Goal: Task Accomplishment & Management: Manage account settings

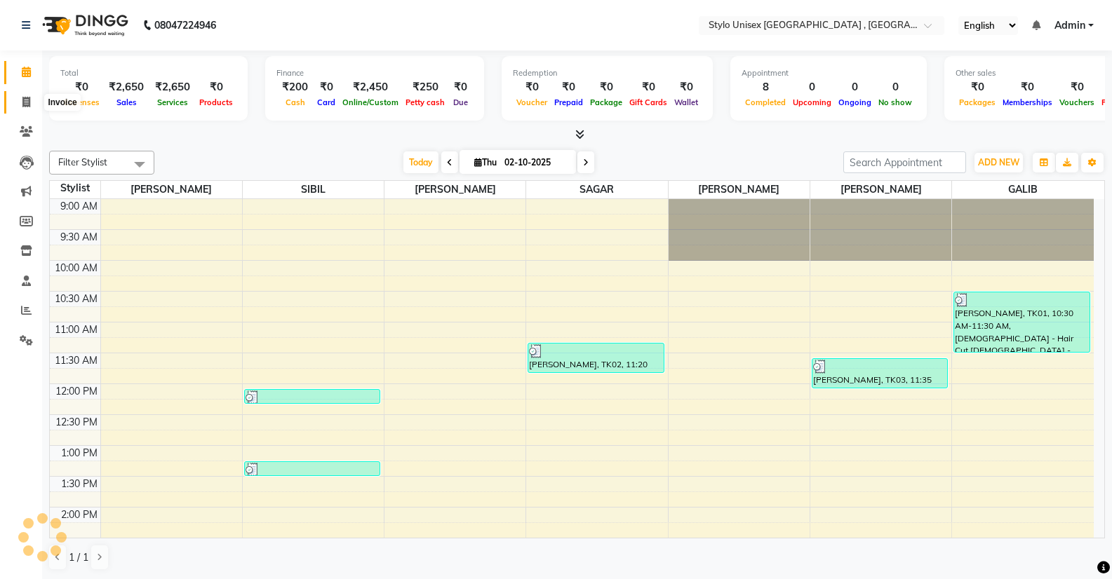
click at [25, 103] on icon at bounding box center [26, 102] width 8 height 11
select select "service"
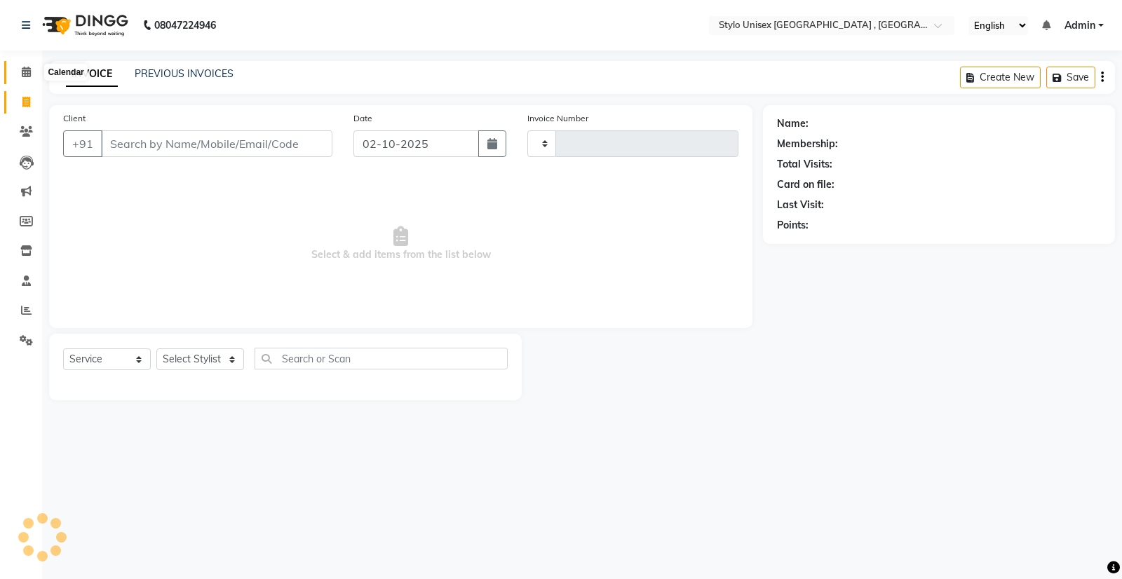
type input "1630"
select select "6054"
click at [22, 76] on icon at bounding box center [26, 72] width 9 height 11
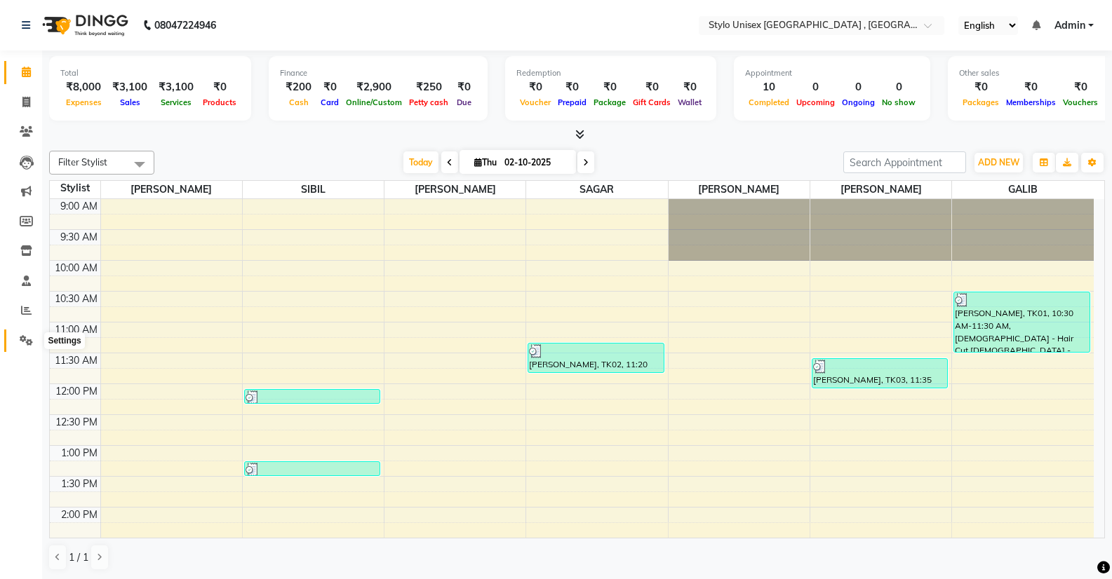
click at [25, 342] on icon at bounding box center [26, 340] width 13 height 11
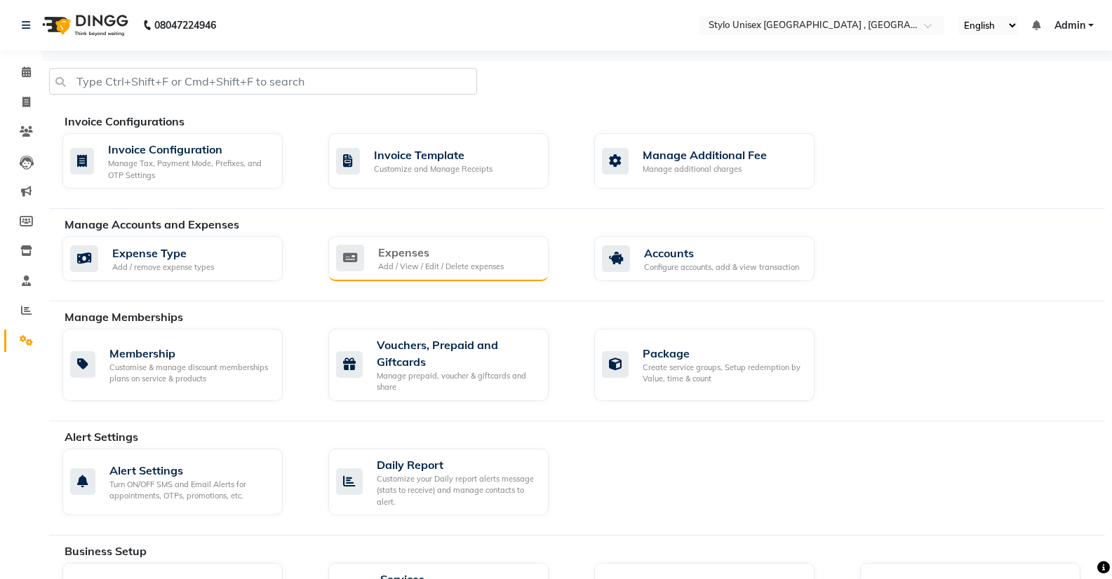
click at [471, 267] on div "Add / View / Edit / Delete expenses" at bounding box center [441, 267] width 126 height 12
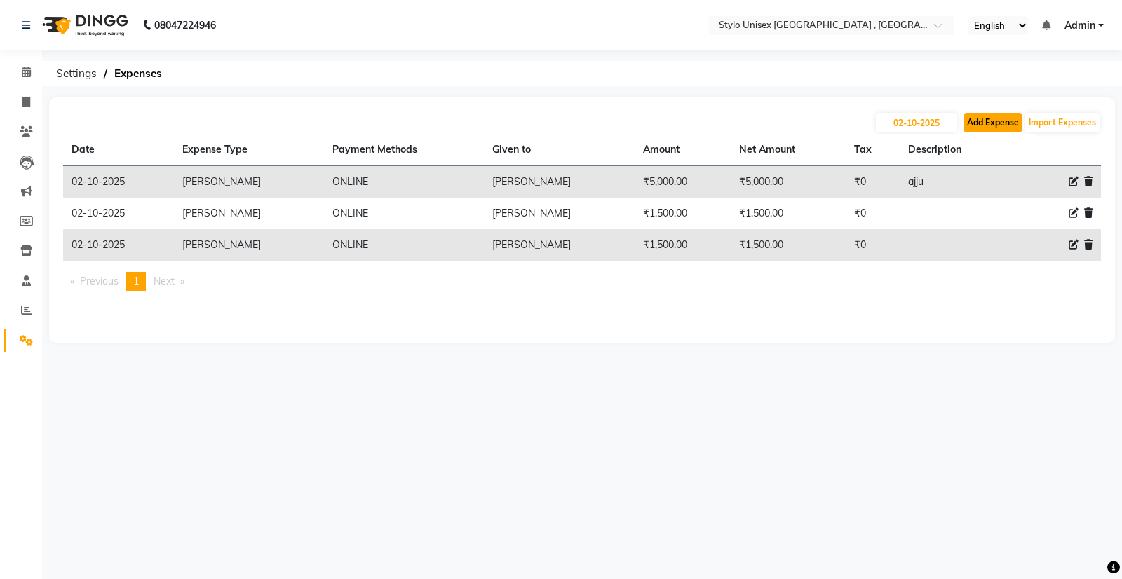
click at [1005, 122] on button "Add Expense" at bounding box center [993, 123] width 59 height 20
select select "1"
select select "5033"
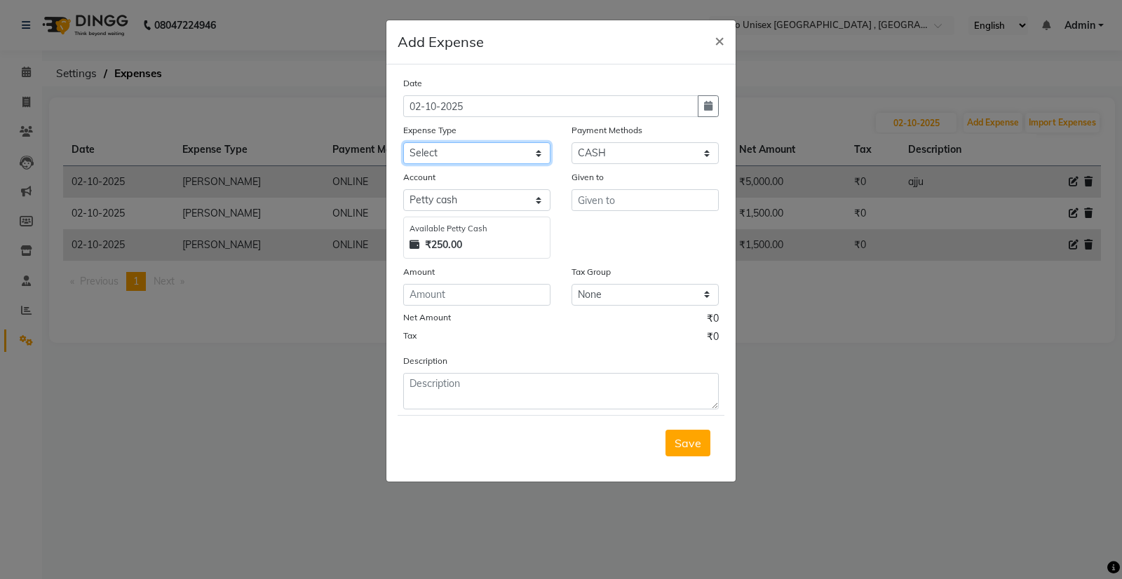
click at [478, 157] on select "Select Ali bank Cash transfer to bank COMMISION [PERSON_NAME] ELECTRICITY Equip…" at bounding box center [476, 153] width 147 height 22
select select "14013"
click at [403, 142] on select "Select Ali bank Cash transfer to bank COMMISION [PERSON_NAME] ELECTRICITY Equip…" at bounding box center [476, 153] width 147 height 22
click at [455, 293] on input "number" at bounding box center [476, 295] width 147 height 22
type input "200"
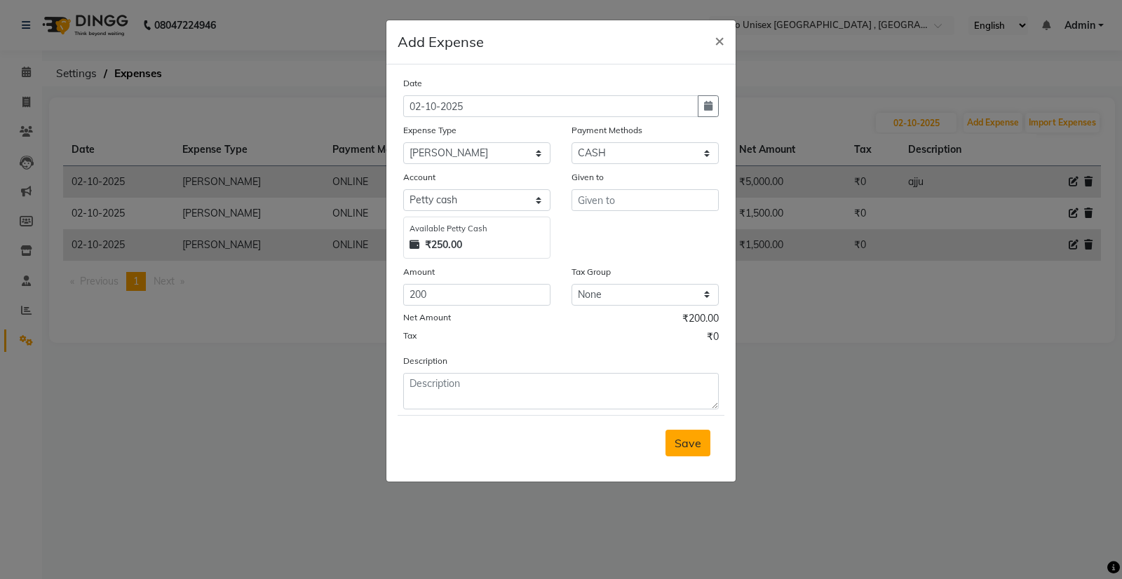
click at [688, 445] on span "Save" at bounding box center [688, 443] width 27 height 14
click at [640, 206] on input "text" at bounding box center [645, 200] width 147 height 22
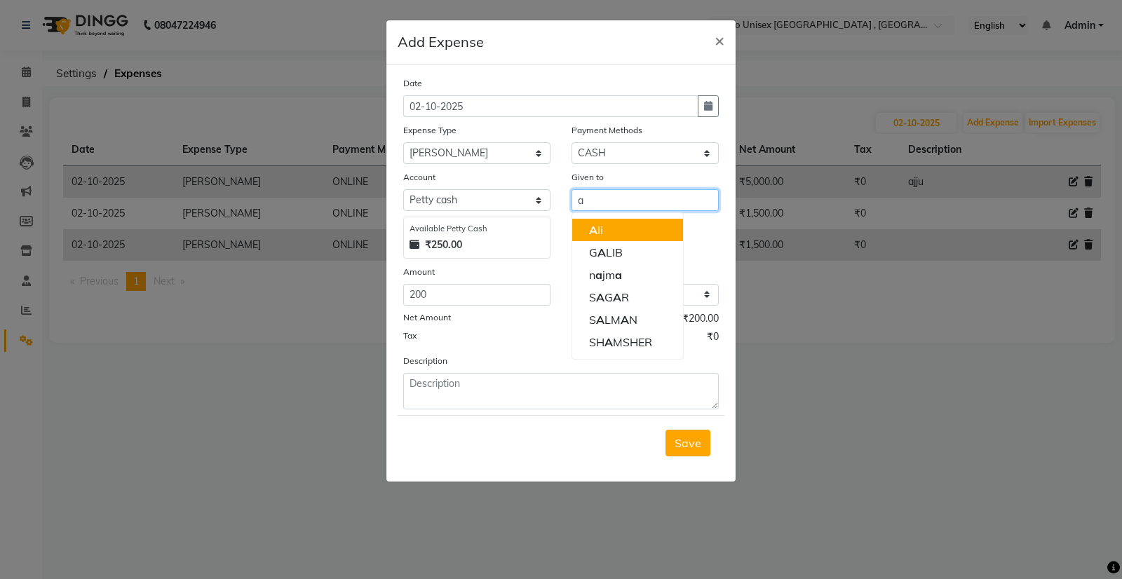
click at [637, 227] on button "A li" at bounding box center [627, 230] width 111 height 22
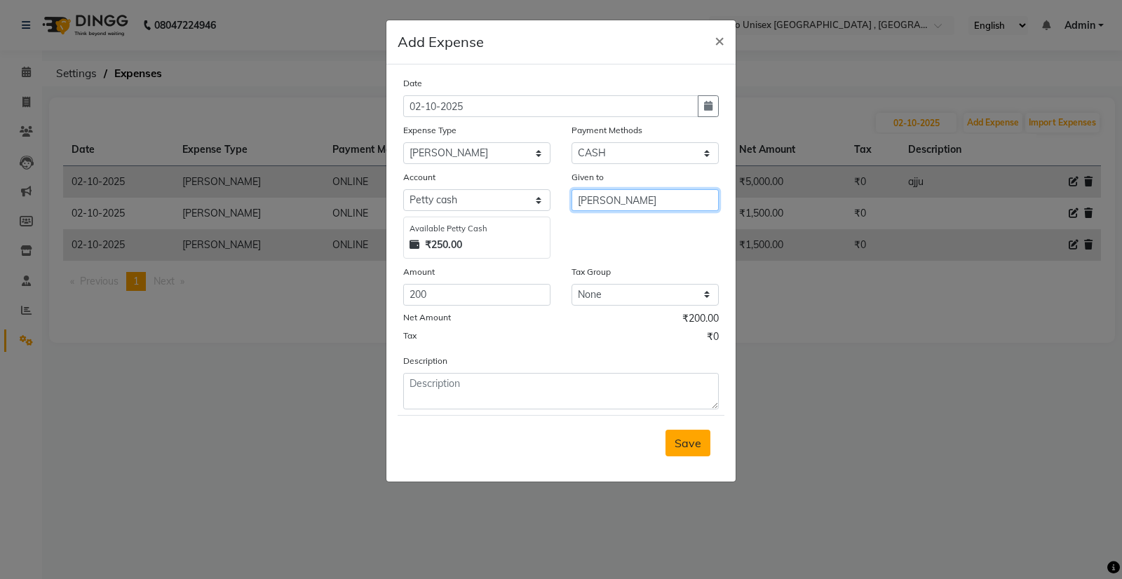
type input "[PERSON_NAME]"
click at [684, 447] on span "Save" at bounding box center [688, 443] width 27 height 14
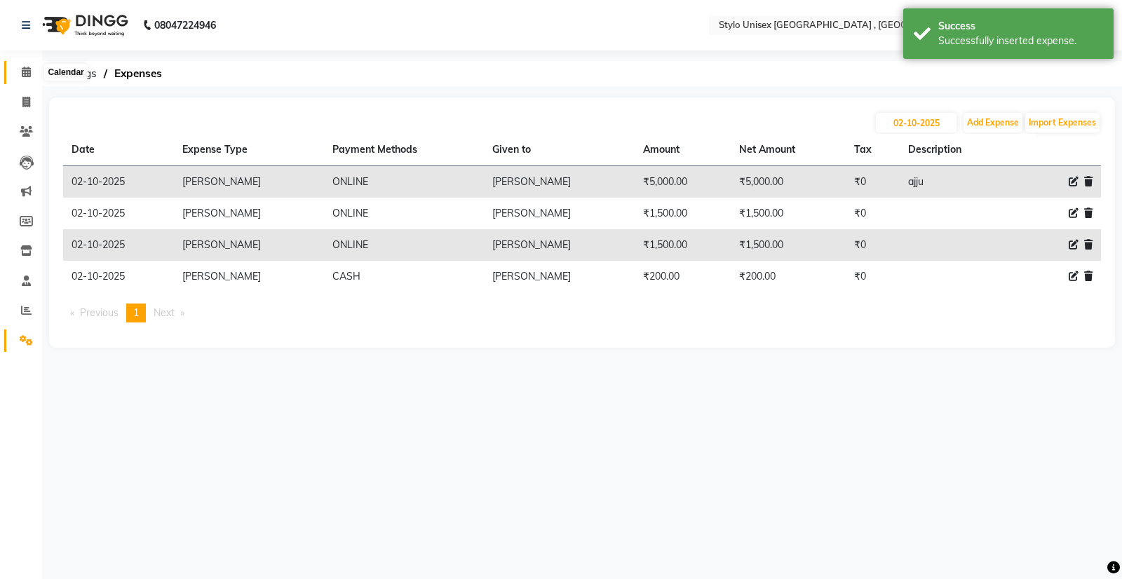
click at [28, 76] on icon at bounding box center [26, 72] width 9 height 11
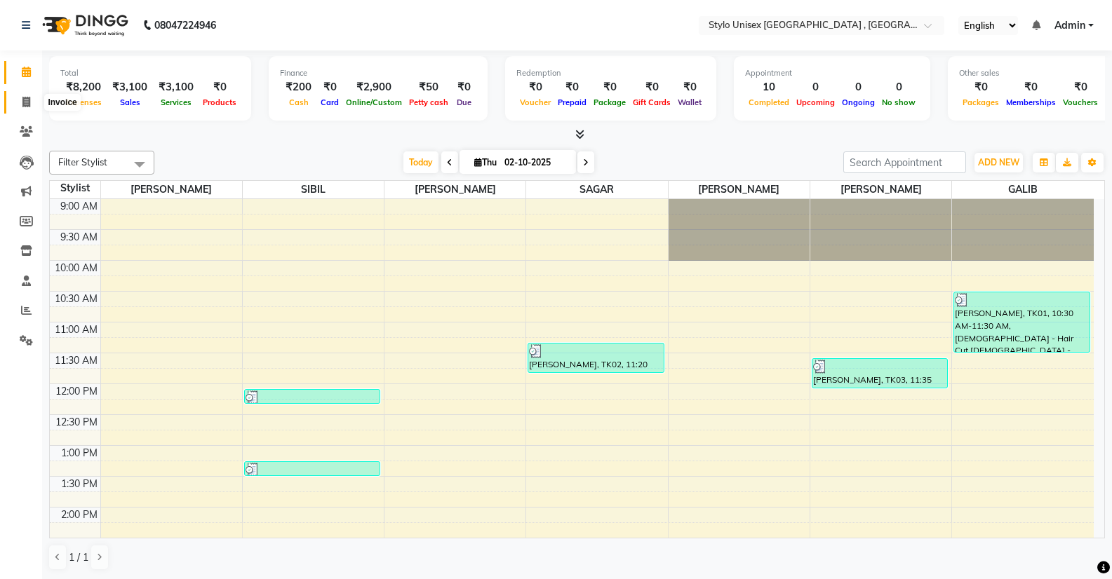
click at [26, 105] on icon at bounding box center [26, 102] width 8 height 11
select select "service"
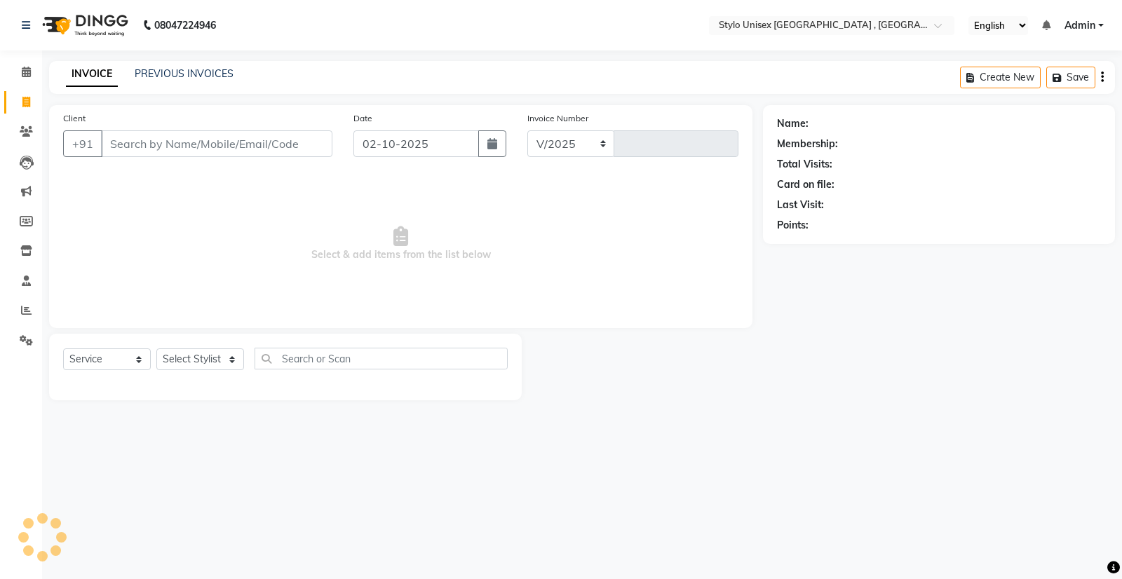
select select "6054"
type input "1630"
click at [27, 70] on icon at bounding box center [26, 72] width 9 height 11
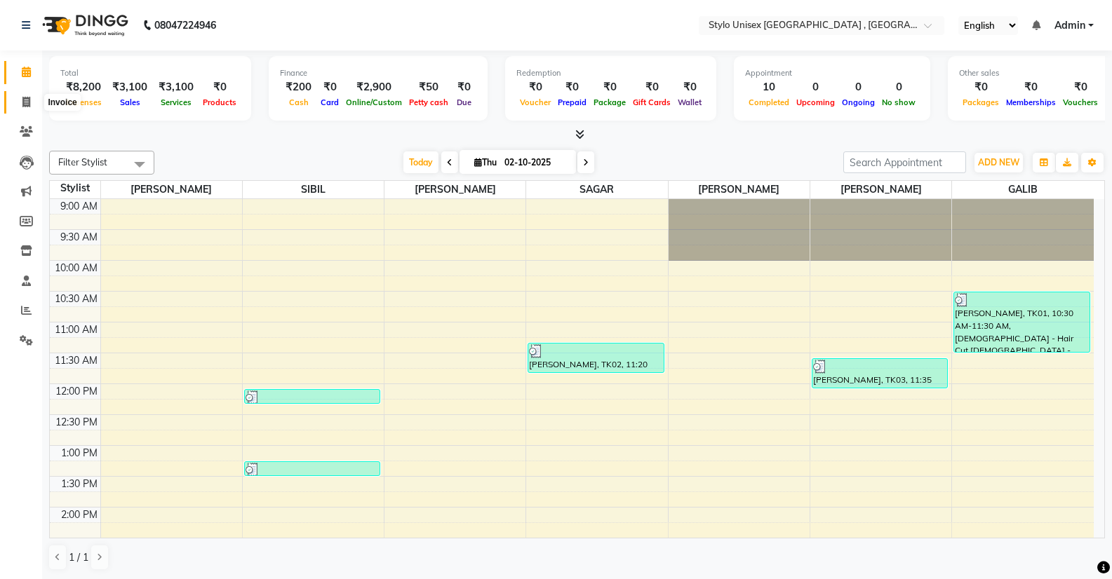
click at [20, 96] on span at bounding box center [26, 103] width 25 height 16
select select "6054"
select select "service"
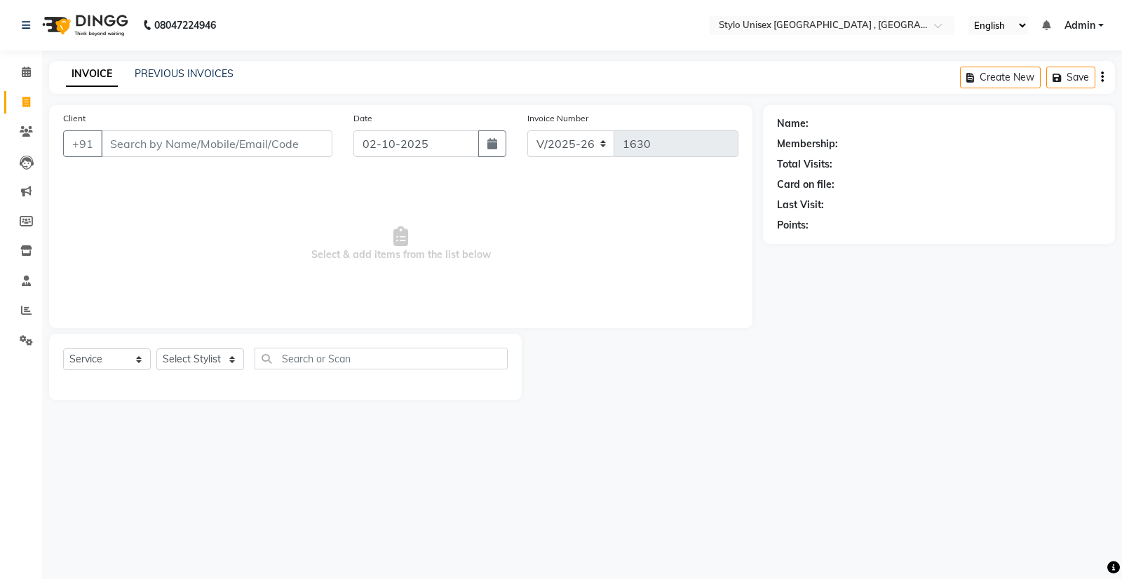
drag, startPoint x: 91, startPoint y: 469, endPoint x: 285, endPoint y: 607, distance: 238.0
click at [285, 579] on html "08047224946 Select Location × Stylo Unisex Salon & Academy , Taliparamba Englis…" at bounding box center [561, 289] width 1122 height 579
click at [26, 72] on icon at bounding box center [26, 72] width 9 height 11
